Goal: Task Accomplishment & Management: Use online tool/utility

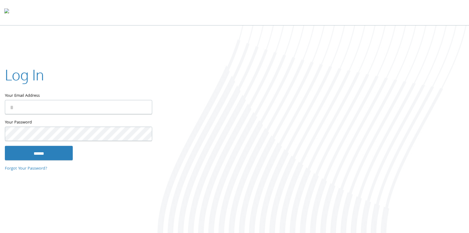
type input "**********"
click at [51, 154] on input "******" at bounding box center [39, 153] width 68 height 15
